Goal: Information Seeking & Learning: Find specific page/section

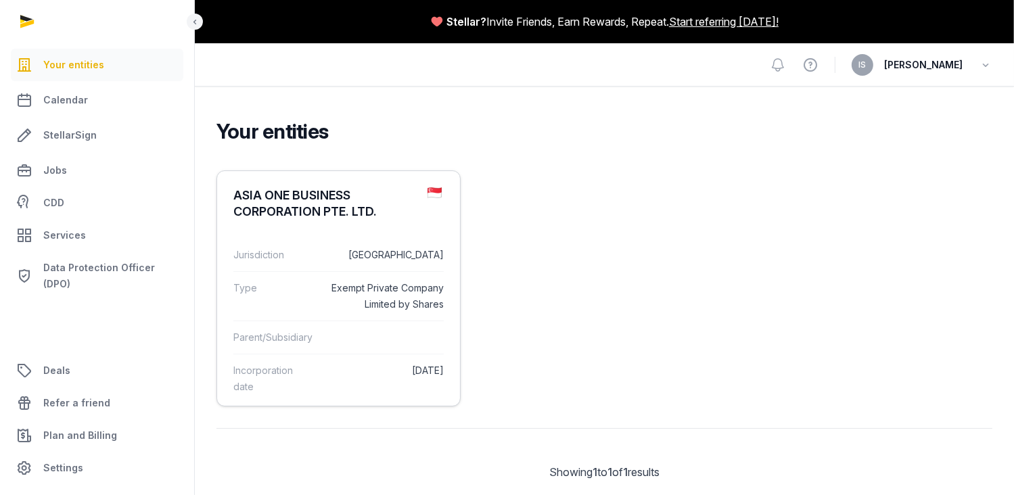
click at [336, 391] on dd "[DATE]" at bounding box center [384, 378] width 120 height 32
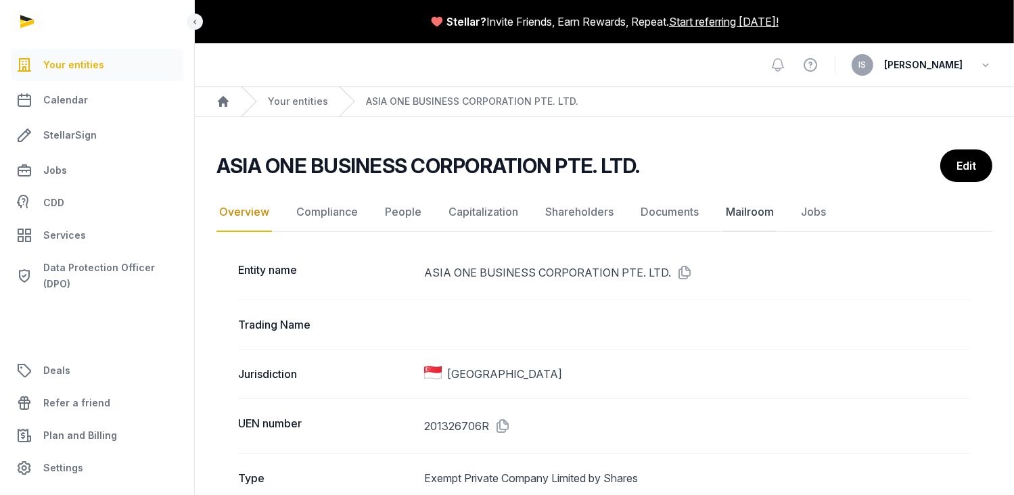
click at [746, 210] on link "Mailroom" at bounding box center [749, 212] width 53 height 39
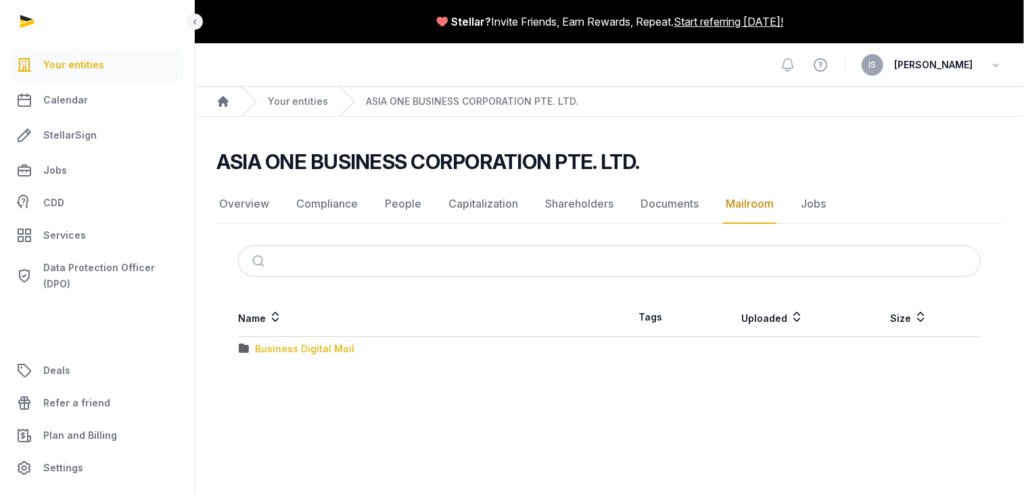
click at [306, 343] on div "Business Digital Mail" at bounding box center [304, 349] width 99 height 14
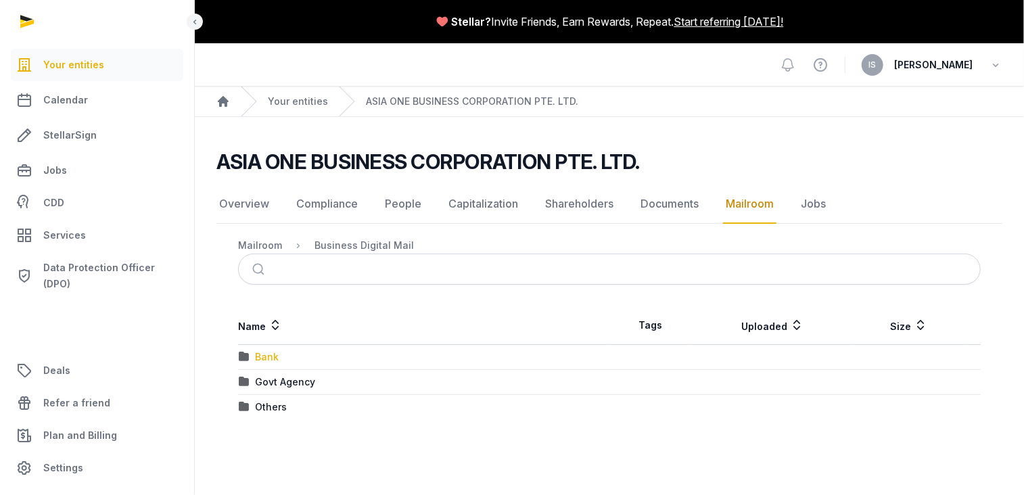
click at [262, 355] on div "Bank" at bounding box center [267, 357] width 24 height 14
click at [268, 377] on div "UOB Bank" at bounding box center [278, 382] width 47 height 14
click at [264, 408] on div "2025" at bounding box center [267, 407] width 24 height 14
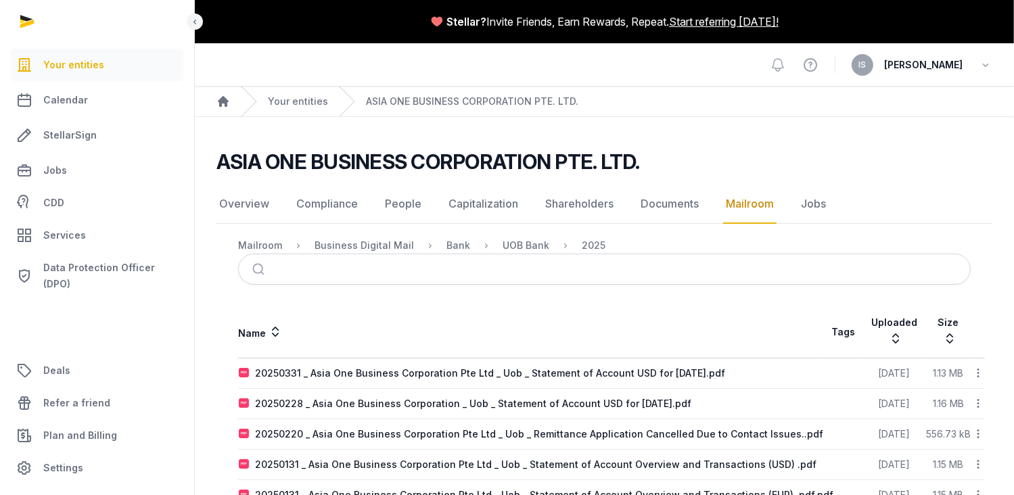
scroll to position [70, 0]
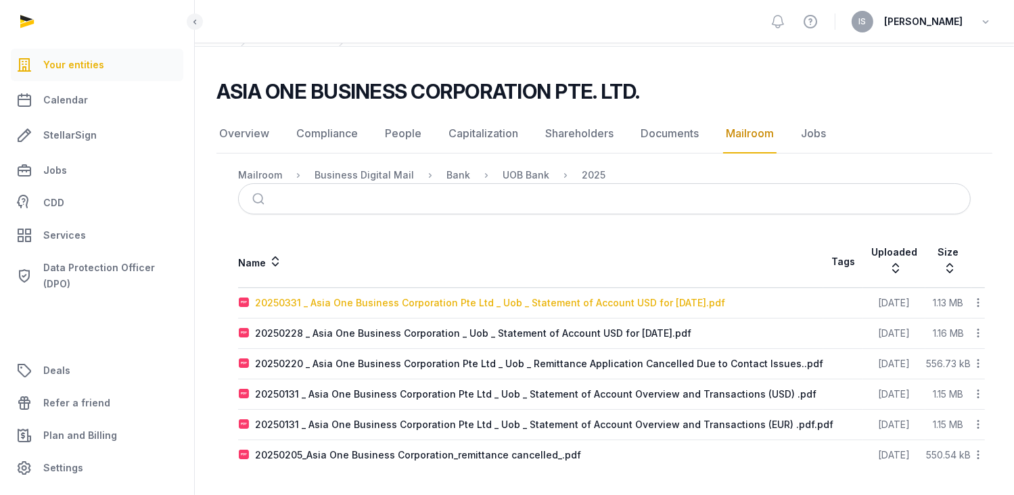
click at [411, 304] on div "20250331 _ Asia One Business Corporation Pte Ltd _ Uob _ Statement of Account U…" at bounding box center [490, 303] width 470 height 14
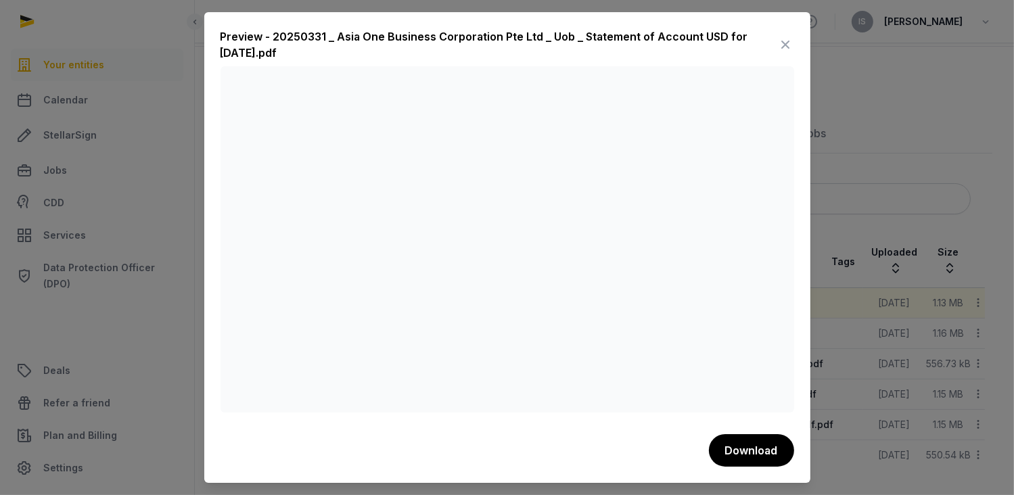
click at [790, 39] on icon at bounding box center [786, 45] width 16 height 22
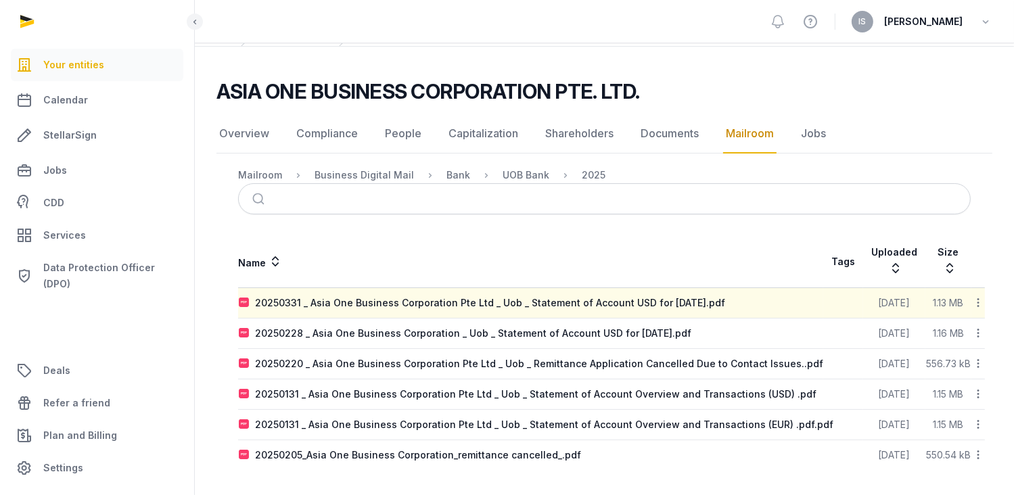
scroll to position [0, 0]
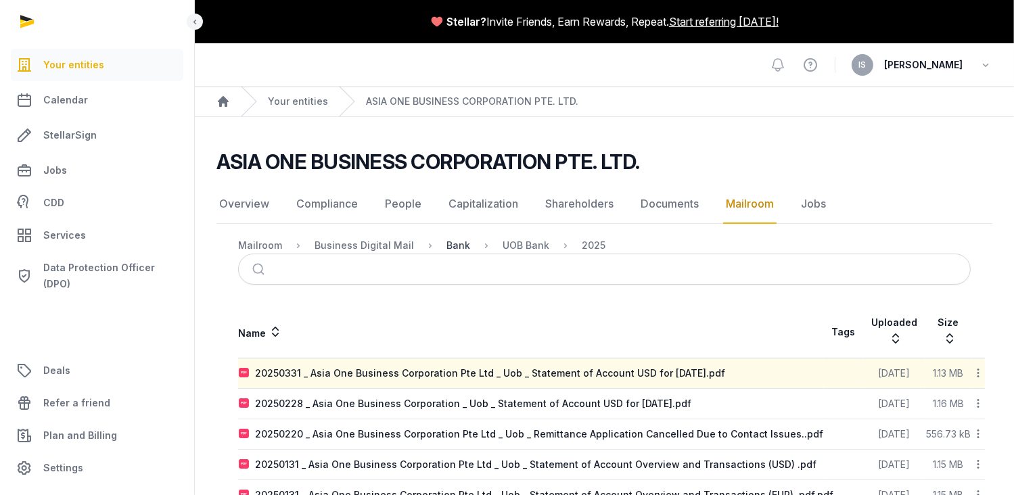
click at [447, 249] on div "Bank" at bounding box center [458, 246] width 24 height 14
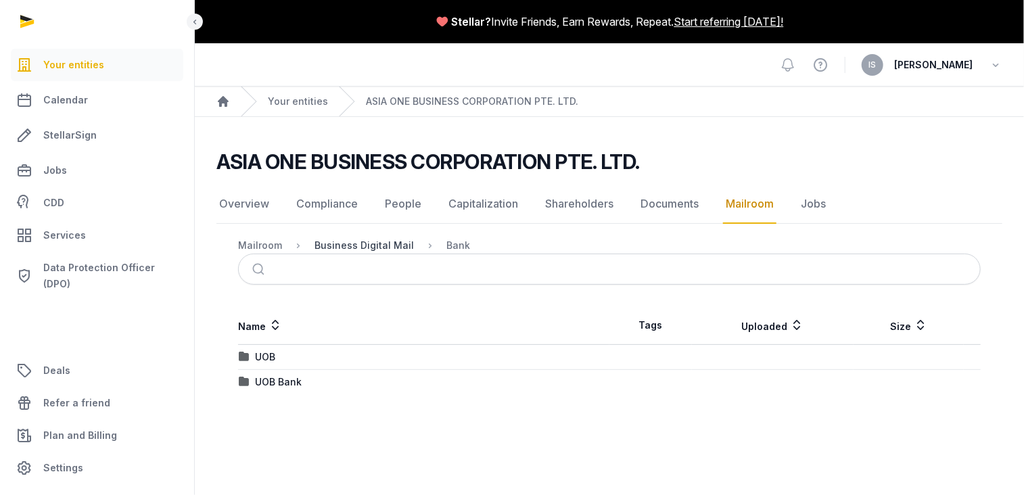
click at [378, 245] on div "Business Digital Mail" at bounding box center [363, 246] width 99 height 14
click at [272, 354] on div "Bank" at bounding box center [267, 357] width 24 height 14
click at [266, 358] on div "UOB" at bounding box center [265, 357] width 20 height 14
click at [266, 358] on div "2025" at bounding box center [267, 357] width 24 height 14
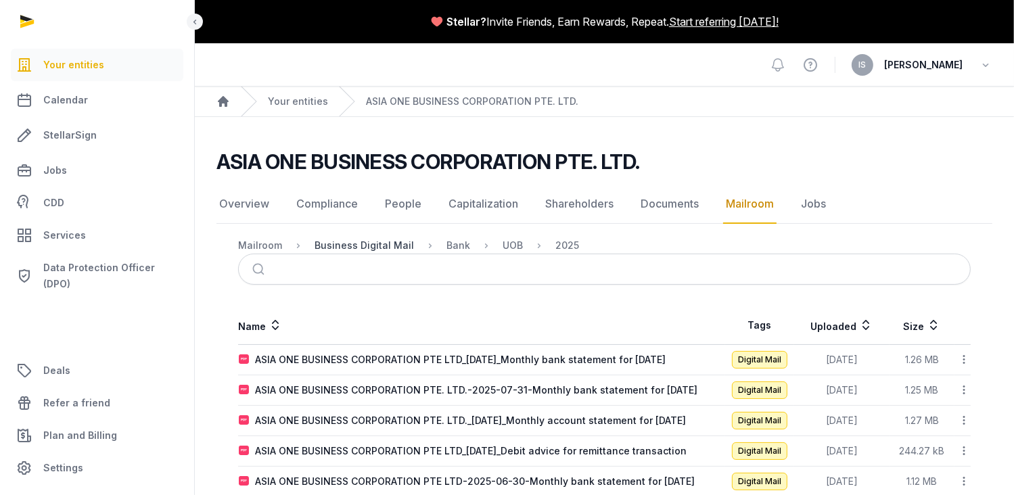
click at [381, 247] on div "Business Digital Mail" at bounding box center [363, 246] width 99 height 14
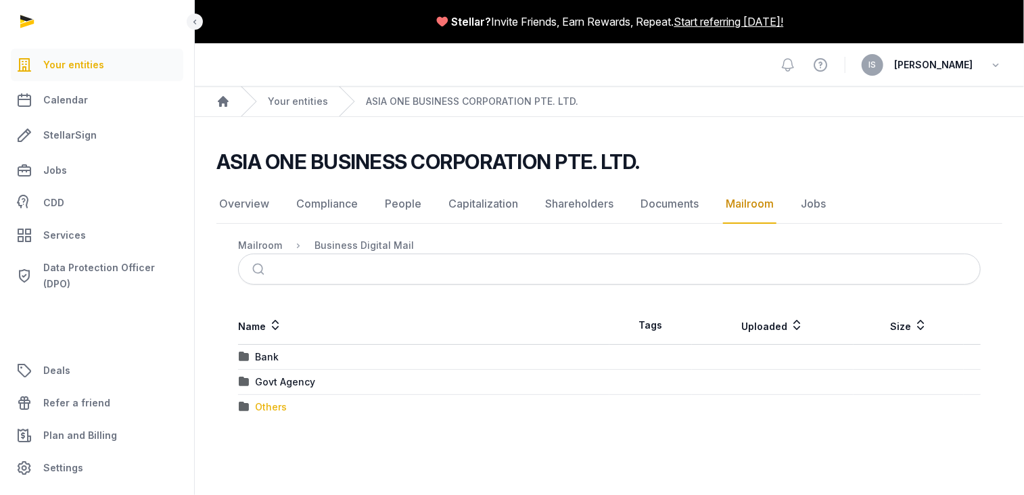
click at [264, 405] on div "Others" at bounding box center [271, 407] width 32 height 14
click at [260, 358] on div "2024" at bounding box center [267, 357] width 25 height 14
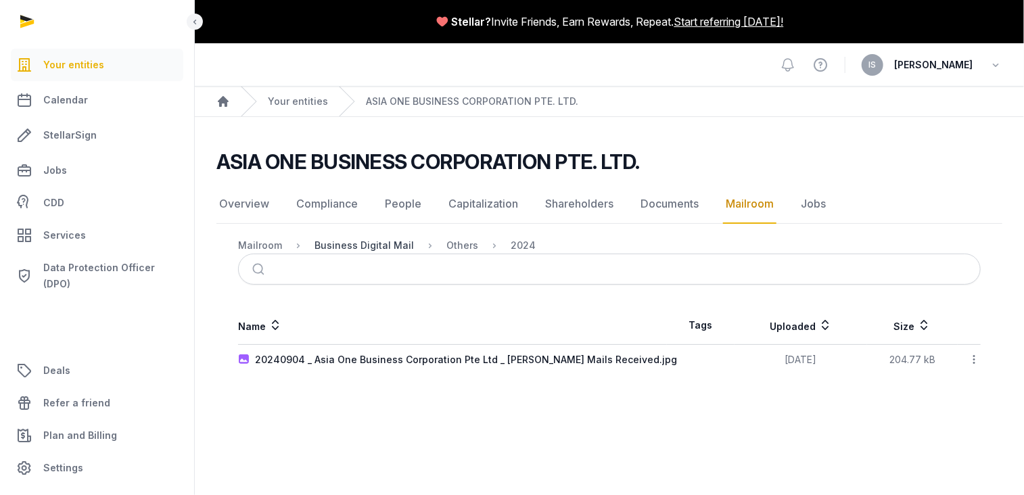
click at [366, 242] on div "Business Digital Mail" at bounding box center [363, 246] width 99 height 14
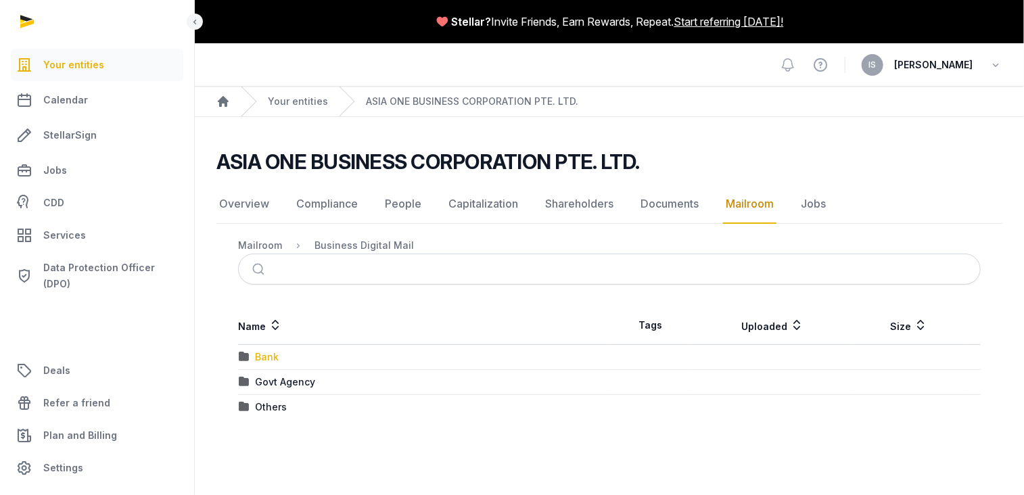
click at [273, 356] on div "Bank" at bounding box center [267, 357] width 24 height 14
click at [273, 356] on div "UOB" at bounding box center [265, 357] width 20 height 14
click at [273, 356] on div "2025" at bounding box center [267, 357] width 24 height 14
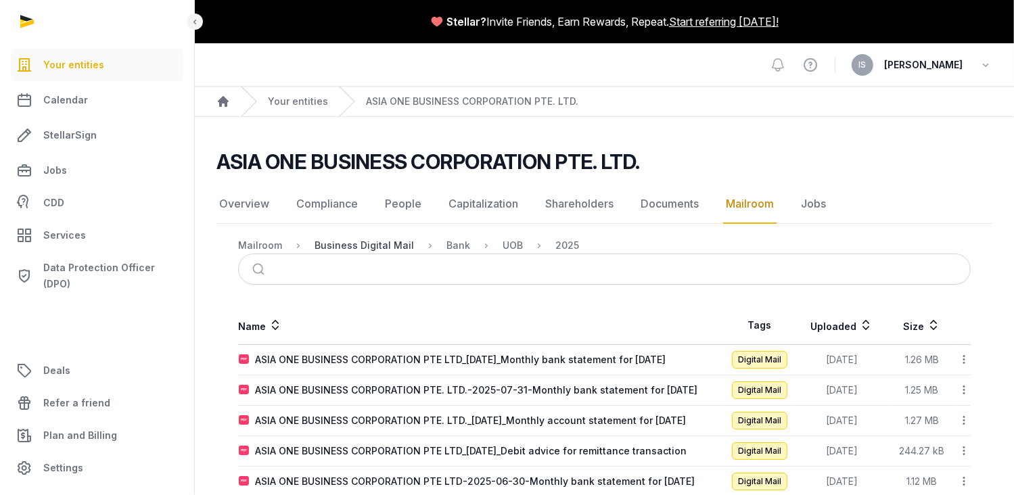
click at [381, 244] on div "Business Digital Mail" at bounding box center [363, 246] width 99 height 14
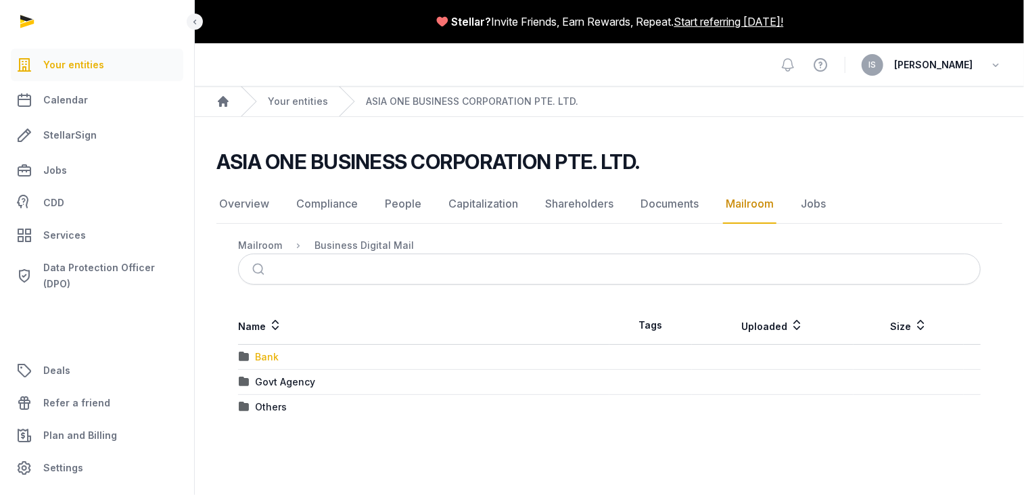
click at [264, 358] on div "Bank" at bounding box center [267, 357] width 24 height 14
click at [273, 378] on div "UOB Bank" at bounding box center [278, 382] width 47 height 14
click at [273, 355] on div "2023" at bounding box center [267, 357] width 24 height 14
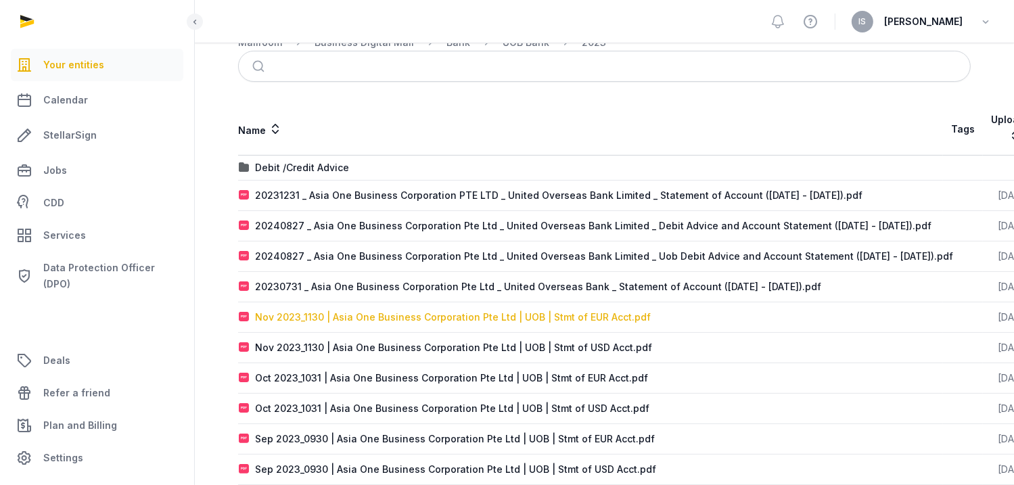
scroll to position [257, 0]
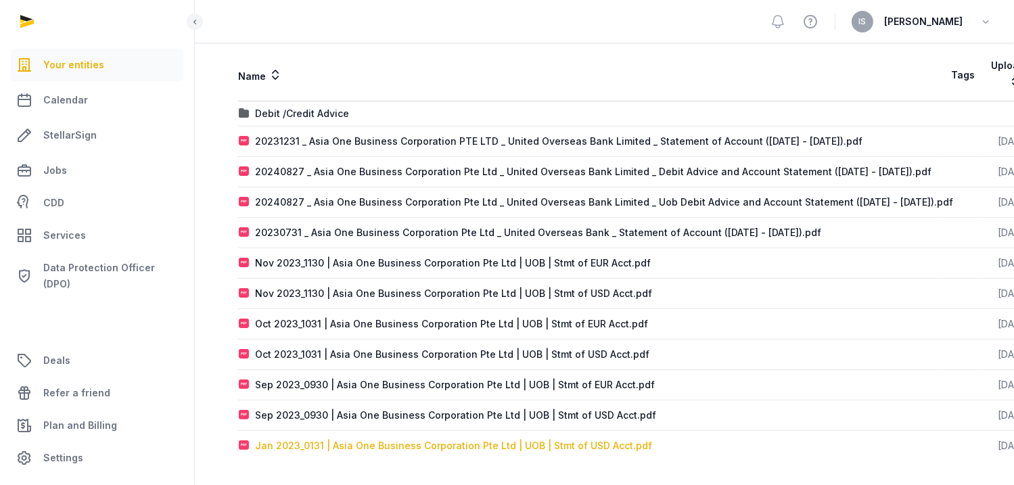
click at [434, 440] on div "Jan 2023_0131 | Asia One Business Corporation Pte Ltd | UOB | Stmt of USD Acct.…" at bounding box center [453, 446] width 397 height 14
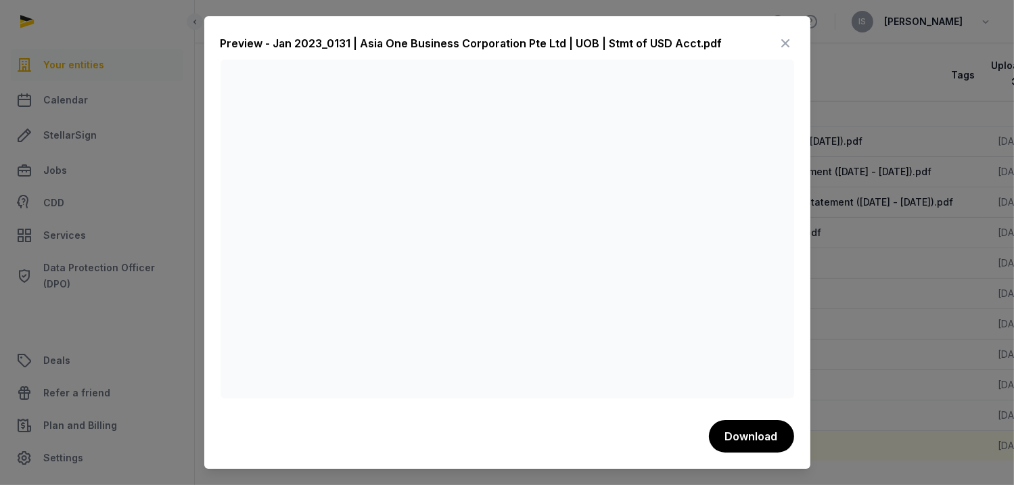
scroll to position [189, 0]
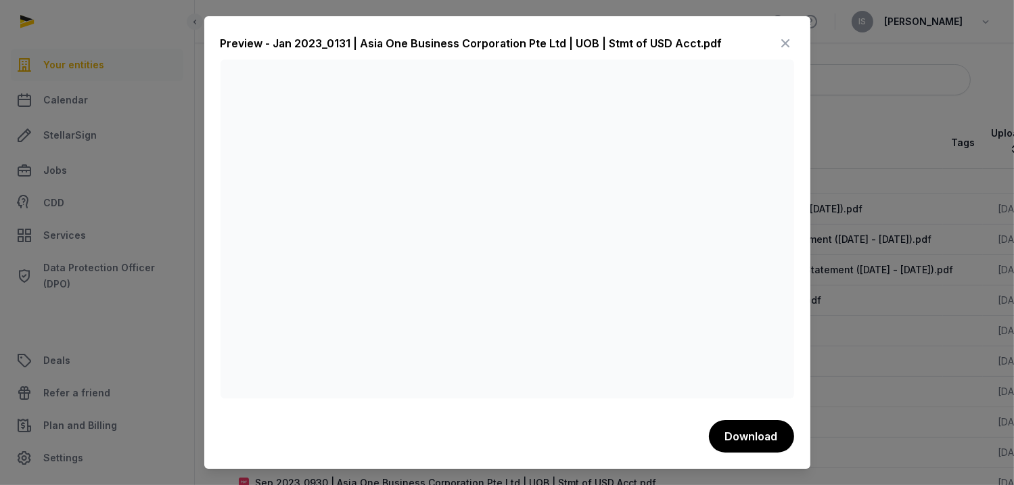
click at [786, 37] on icon at bounding box center [786, 43] width 16 height 22
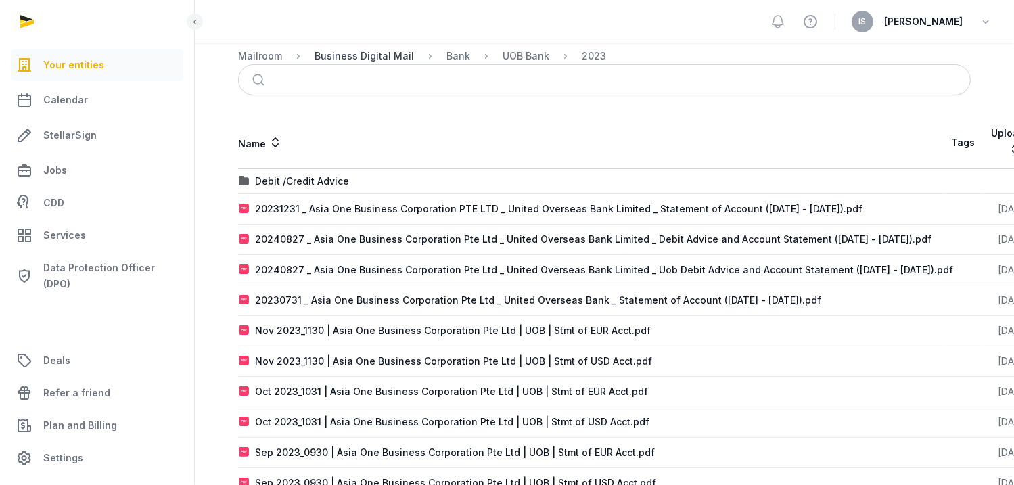
click at [401, 56] on div "Business Digital Mail" at bounding box center [363, 56] width 99 height 14
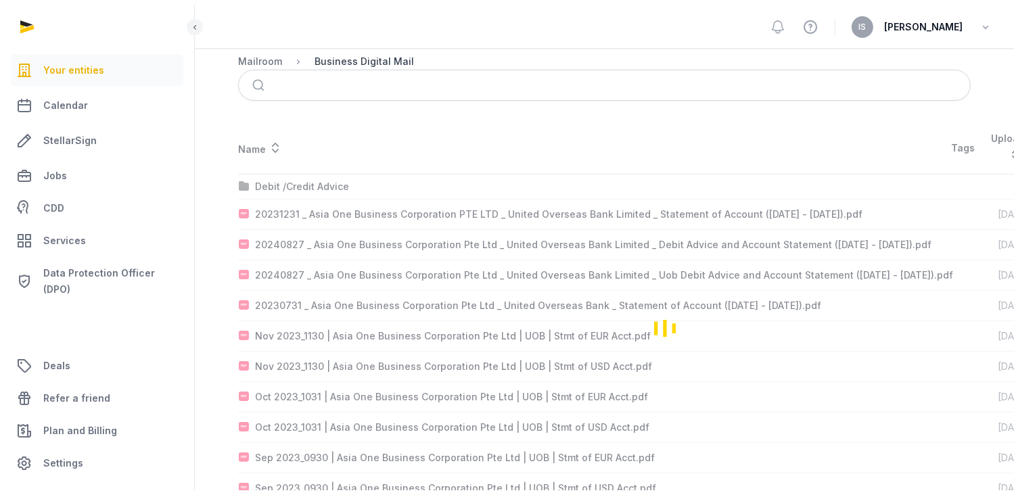
scroll to position [0, 0]
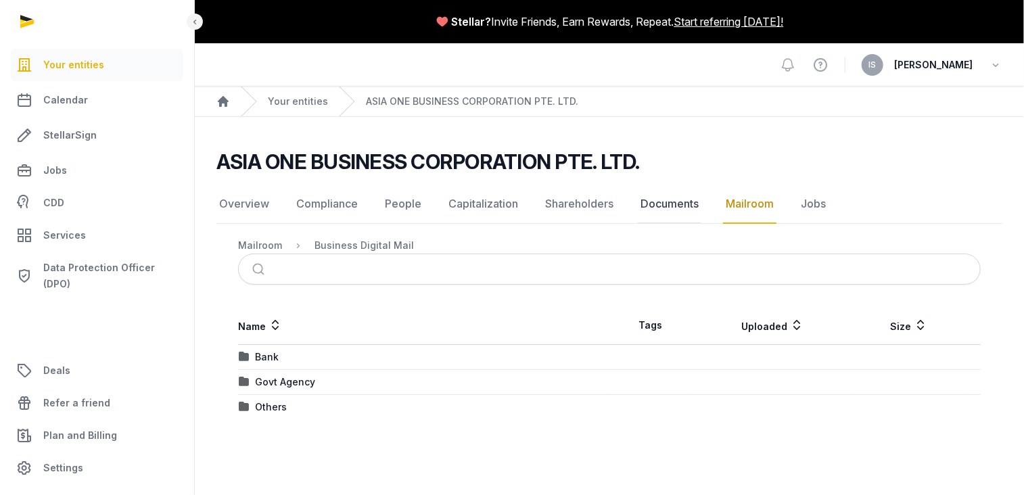
click at [658, 202] on link "Documents" at bounding box center [670, 204] width 64 height 39
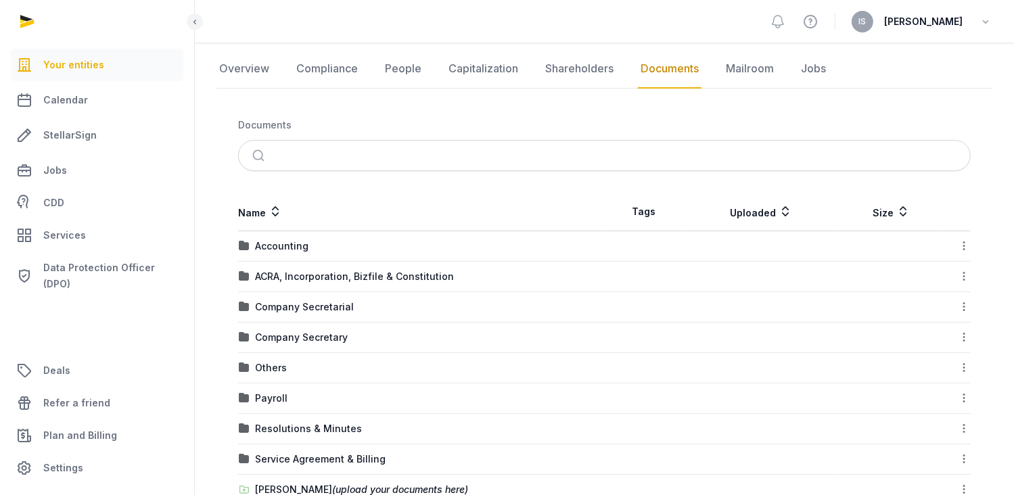
scroll to position [203, 0]
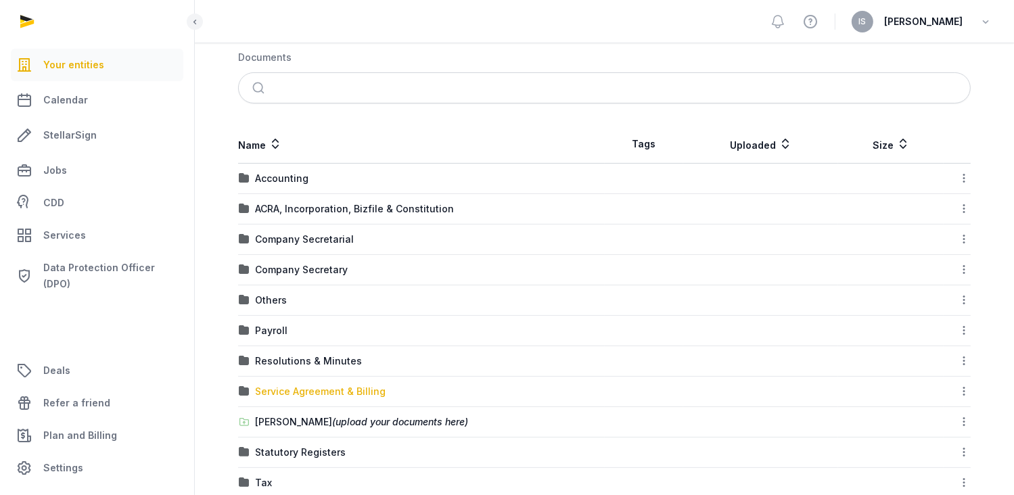
click at [339, 387] on div "Service Agreement & Billing" at bounding box center [320, 392] width 130 height 14
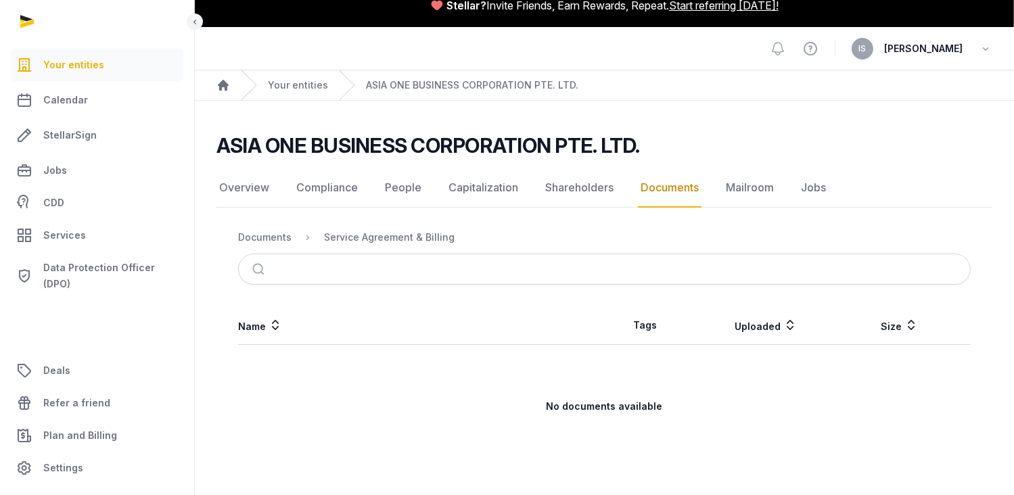
scroll to position [15, 0]
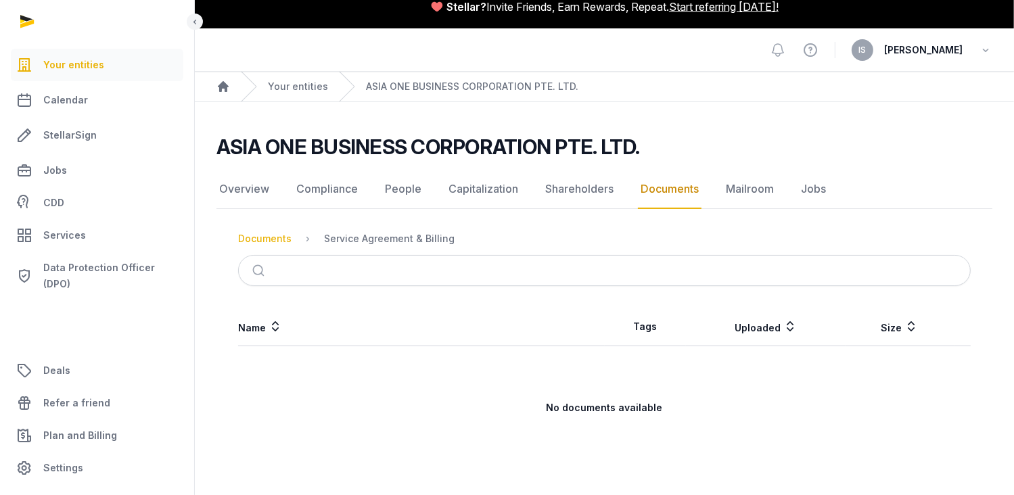
click at [254, 235] on div "Documents" at bounding box center [264, 239] width 53 height 14
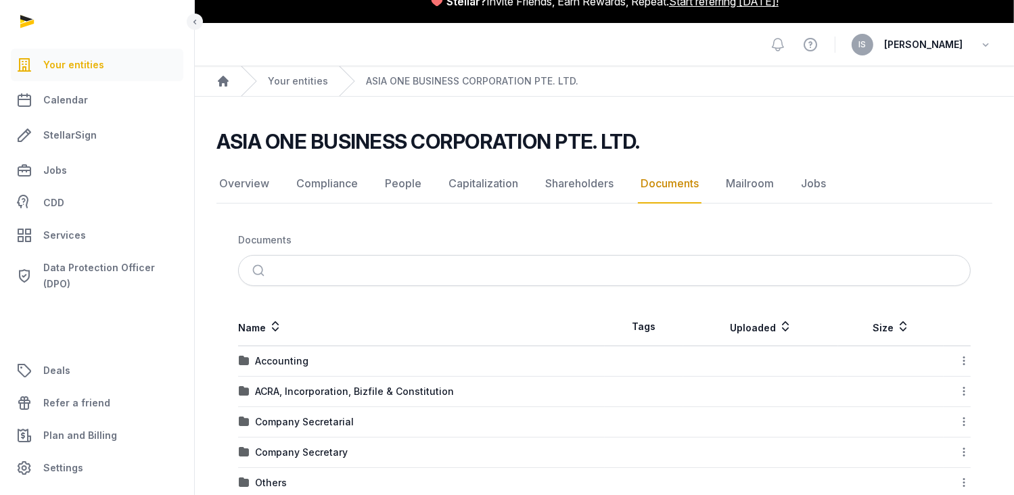
scroll to position [203, 0]
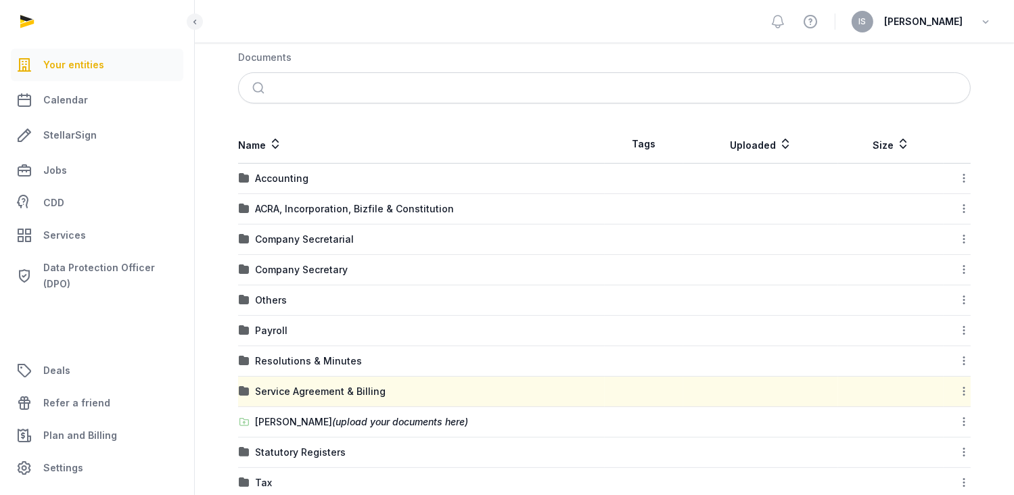
click at [295, 297] on div "Others" at bounding box center [421, 300] width 365 height 14
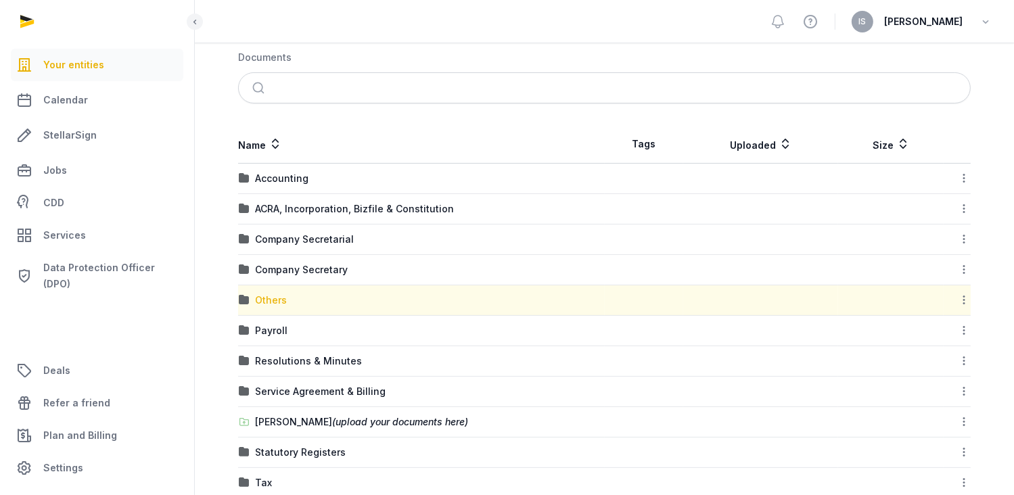
click at [267, 295] on div "Others" at bounding box center [271, 300] width 32 height 14
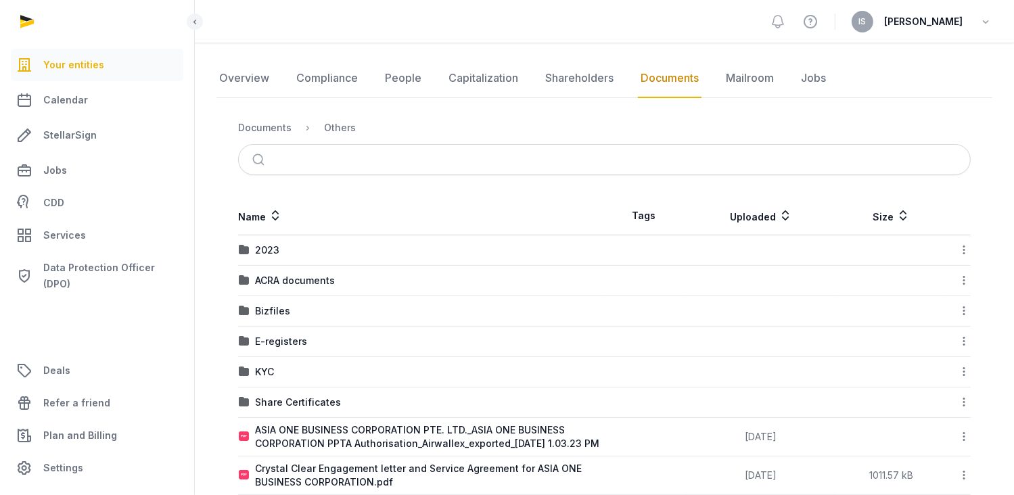
scroll to position [0, 0]
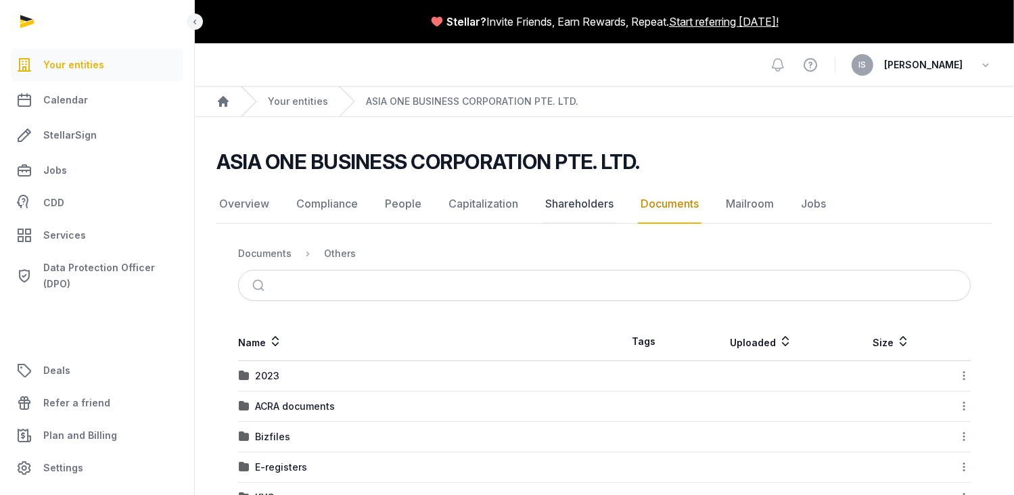
click at [574, 199] on link "Shareholders" at bounding box center [579, 204] width 74 height 39
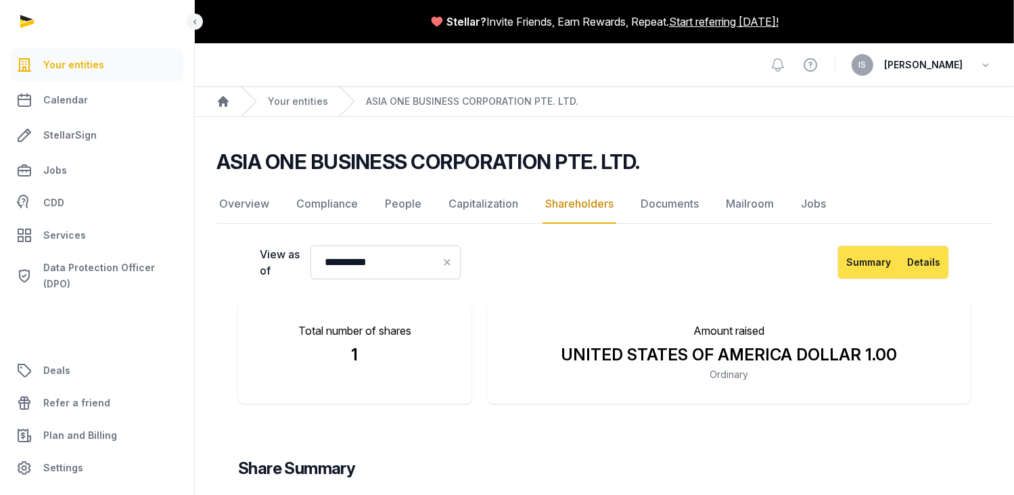
click at [936, 264] on button "Details" at bounding box center [924, 262] width 50 height 34
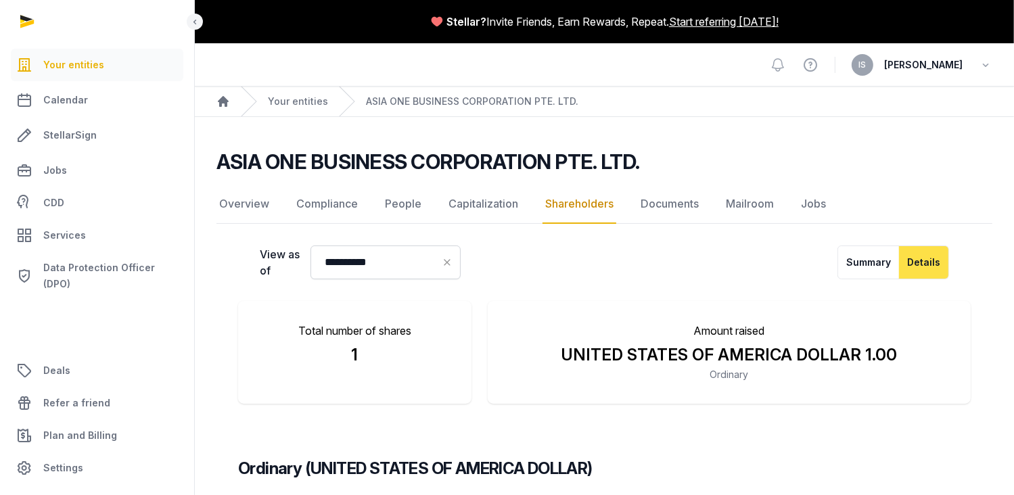
scroll to position [270, 0]
